Goal: Information Seeking & Learning: Learn about a topic

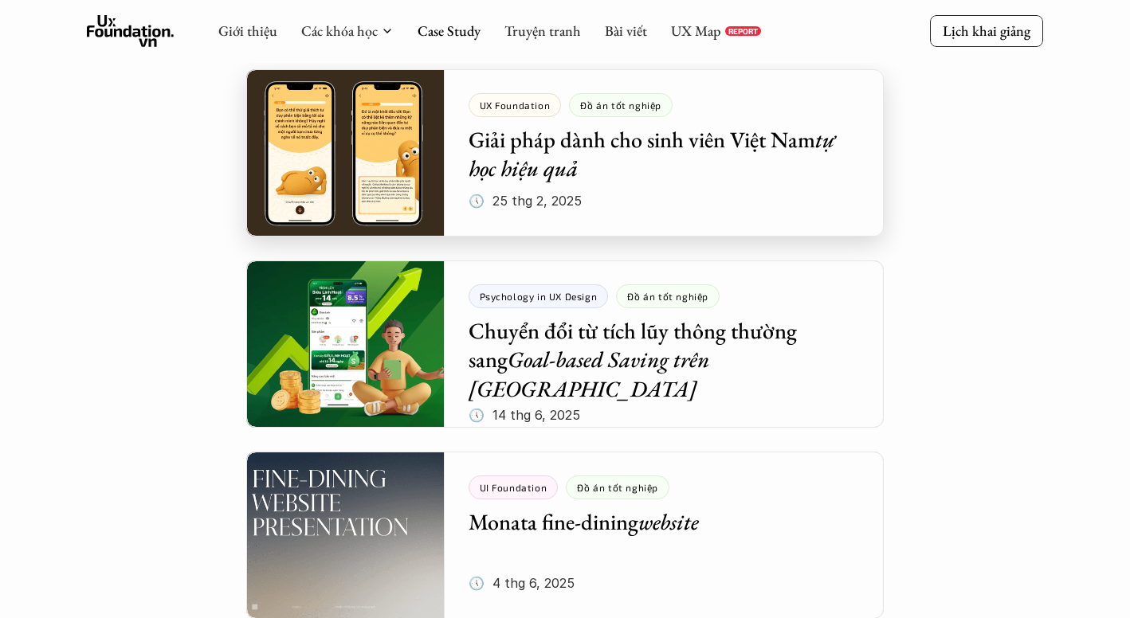
scroll to position [426, 0]
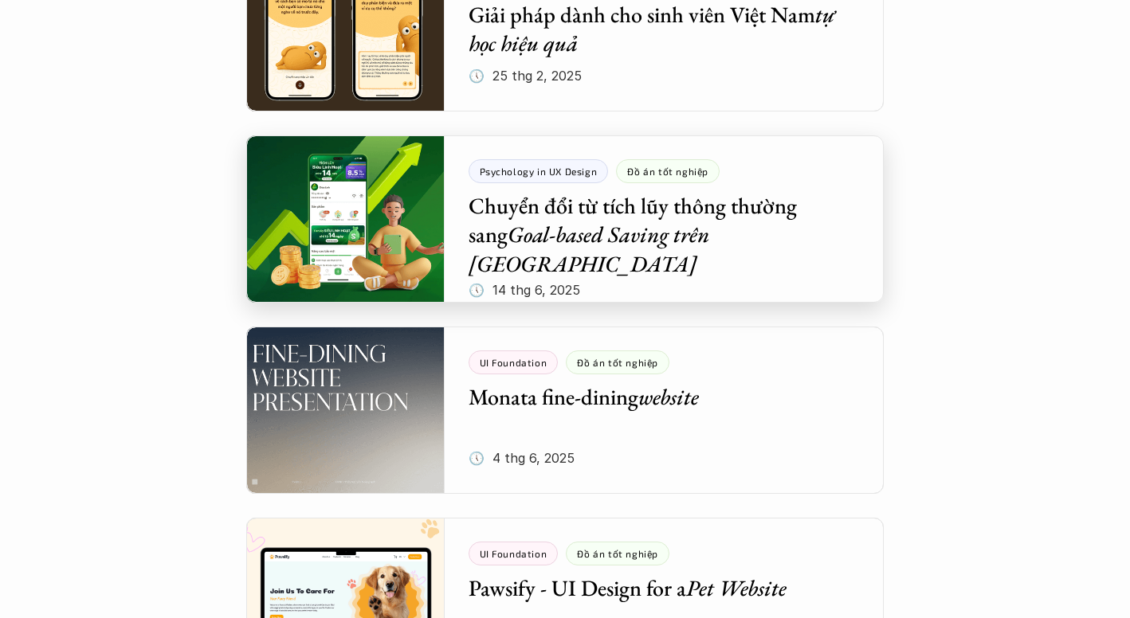
click at [333, 210] on div at bounding box center [565, 218] width 638 height 167
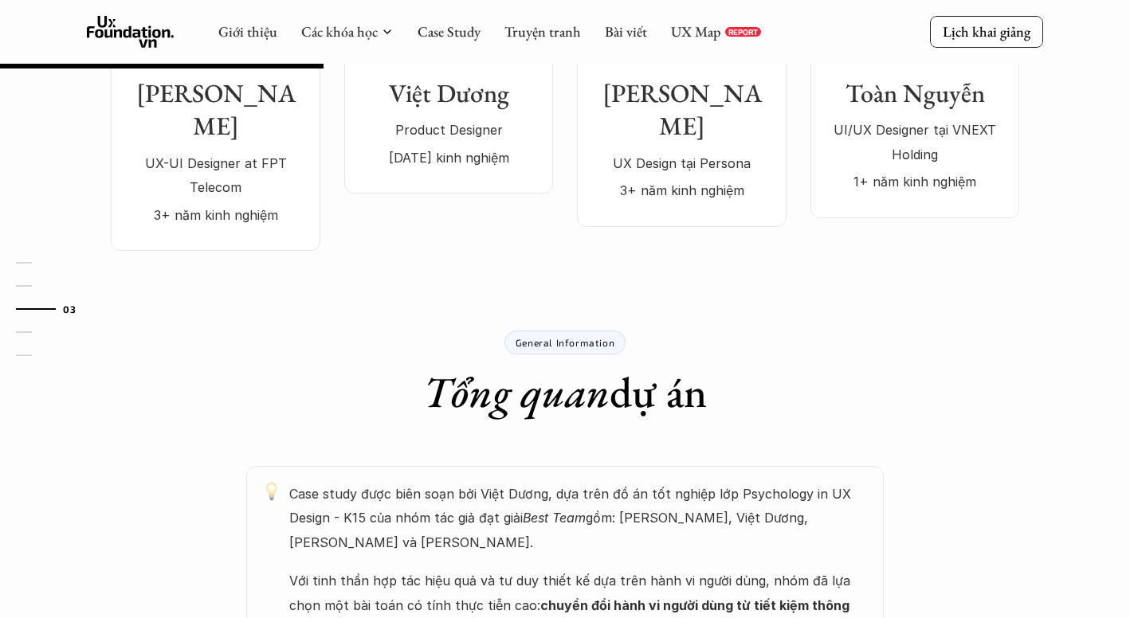
scroll to position [265, 0]
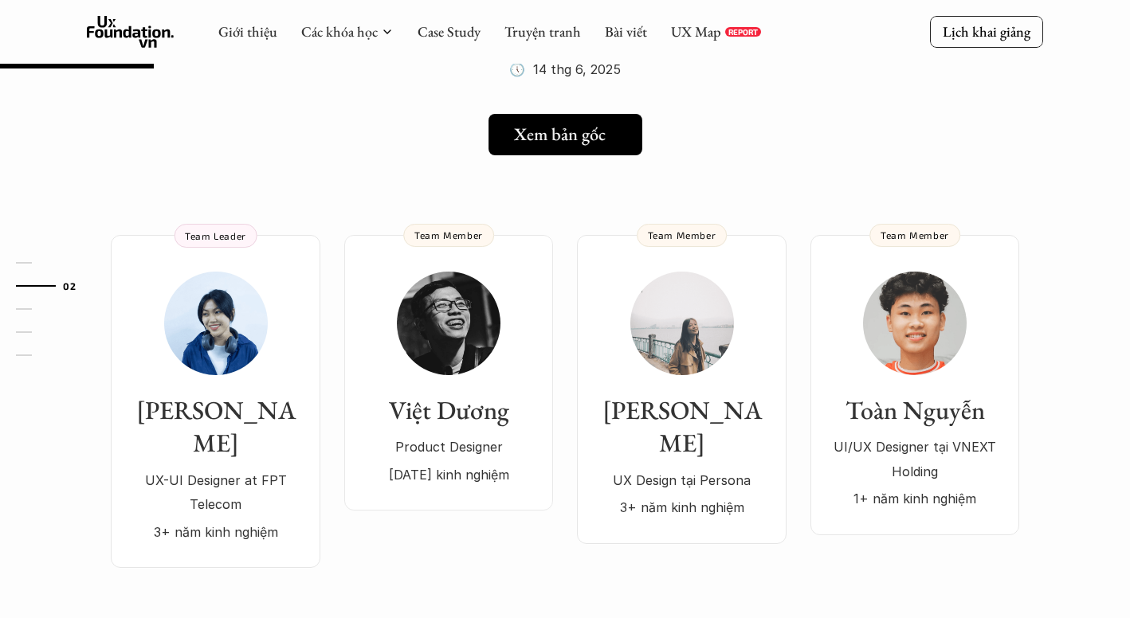
click at [516, 114] on link "Xem bản gốc" at bounding box center [565, 134] width 154 height 41
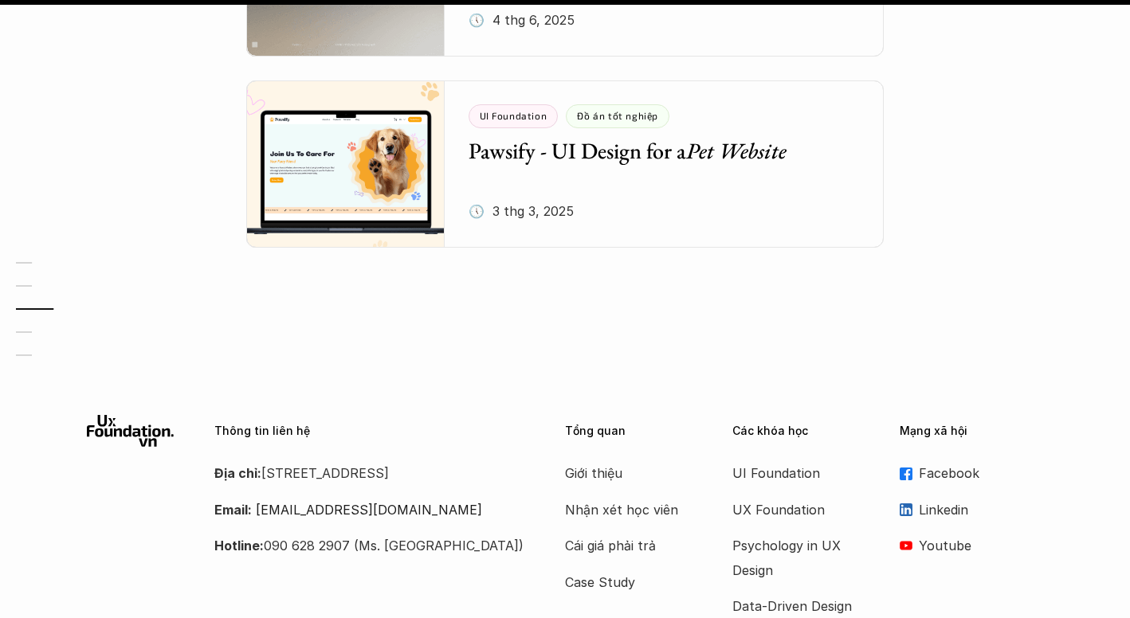
scroll to position [2344, 0]
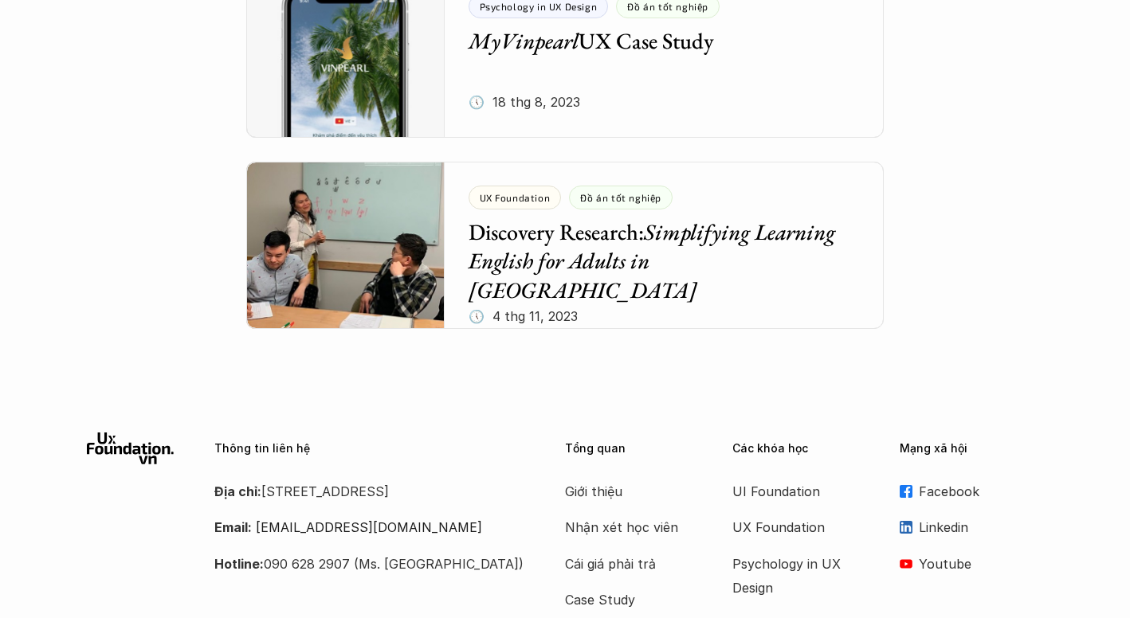
scroll to position [6843, 0]
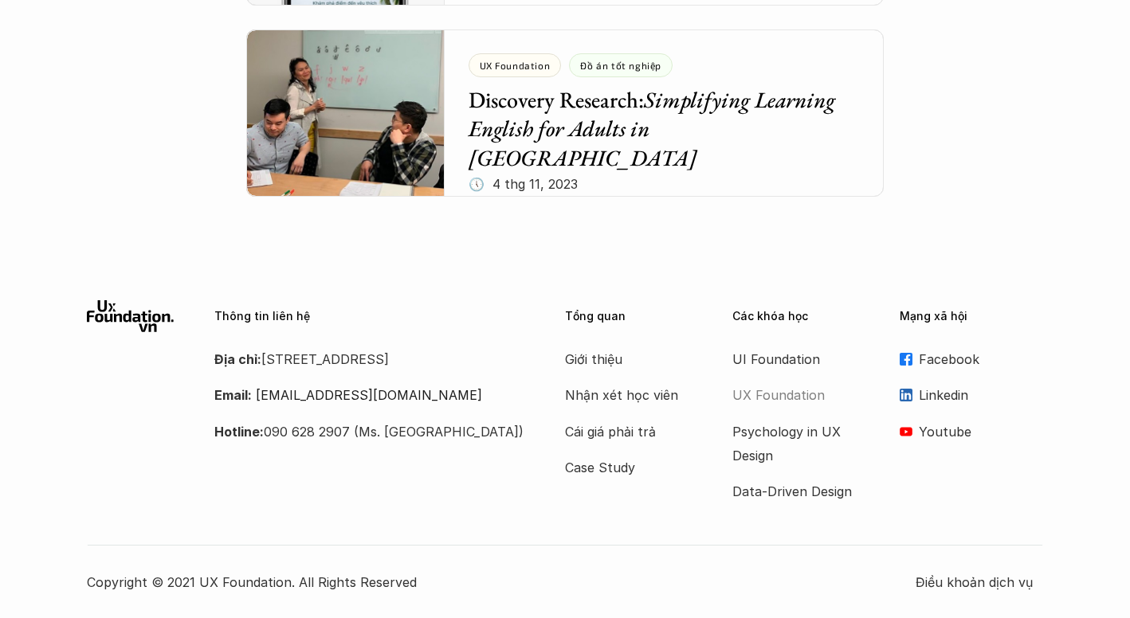
click at [754, 400] on p "UX Foundation" at bounding box center [796, 395] width 128 height 24
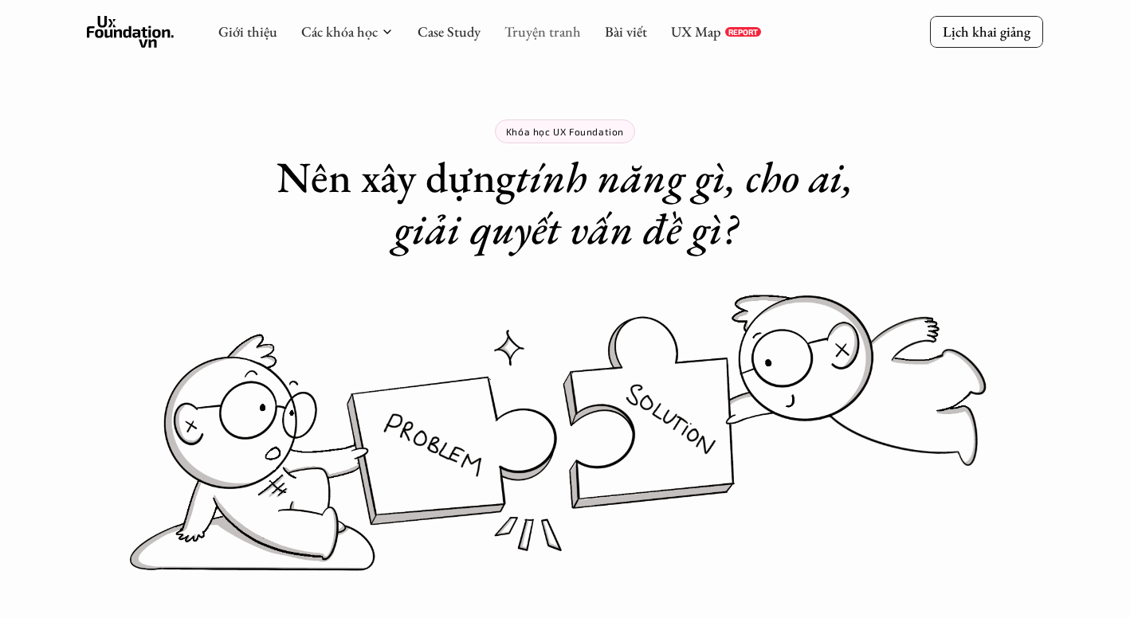
click at [530, 33] on link "Truyện tranh" at bounding box center [542, 31] width 77 height 18
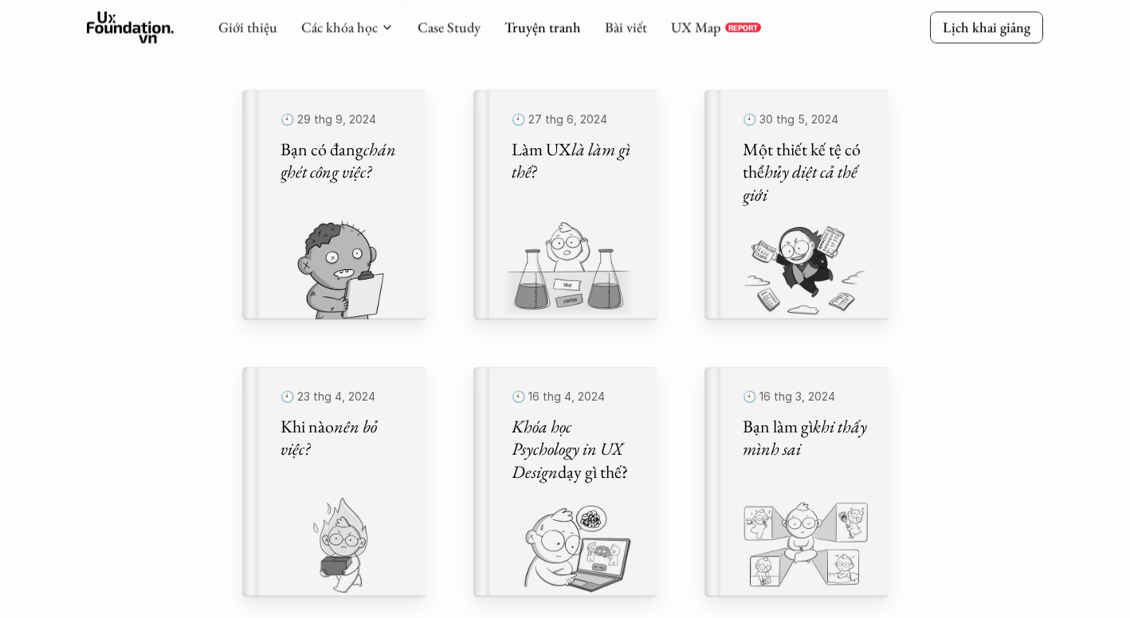
scroll to position [498, 0]
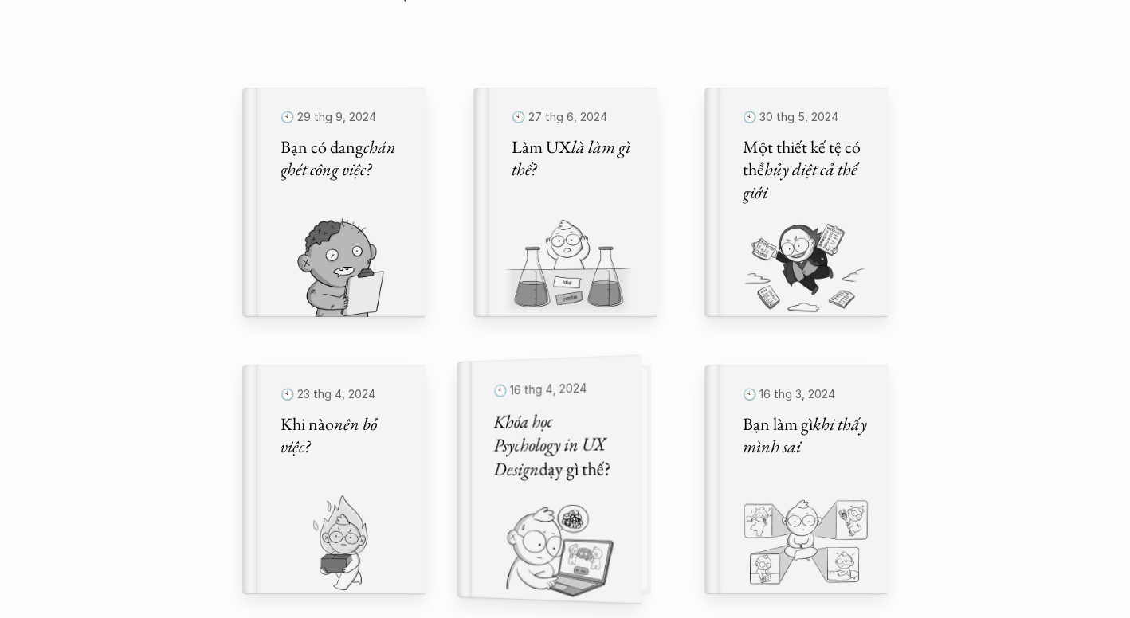
click at [532, 435] on em "Khóa học Psychology in UX Design" at bounding box center [551, 445] width 116 height 73
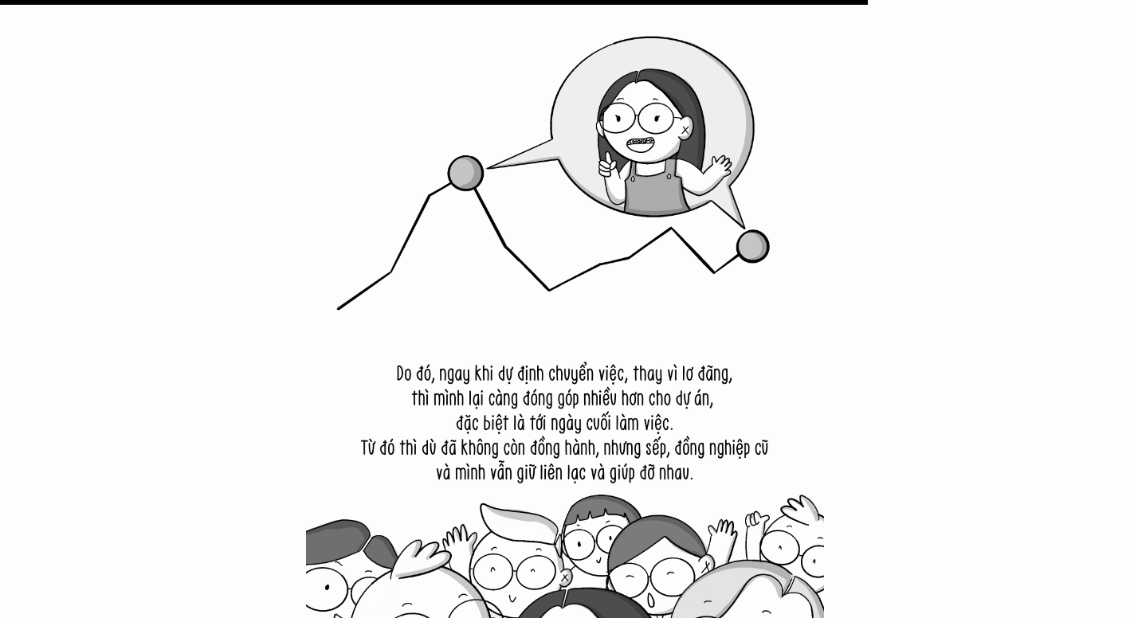
scroll to position [18168, 0]
